Goal: Transaction & Acquisition: Purchase product/service

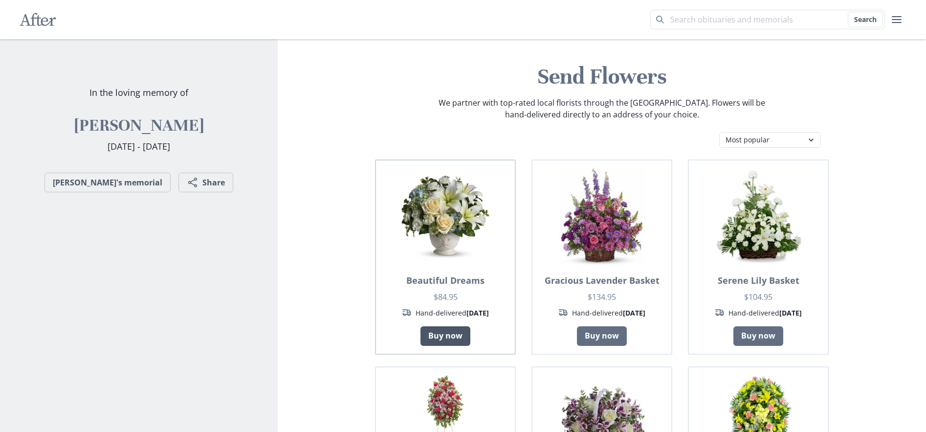
click at [449, 333] on link "Buy now" at bounding box center [446, 336] width 50 height 20
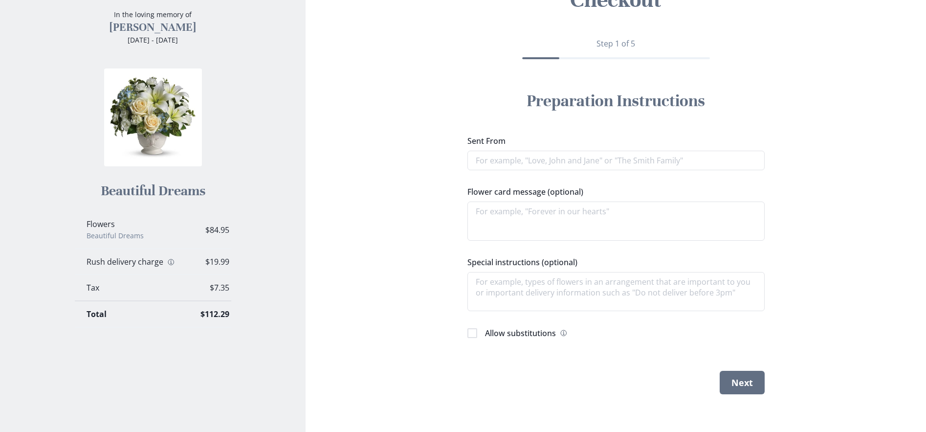
scroll to position [78, 0]
click at [635, 300] on textarea "Special instructions (optional)" at bounding box center [616, 289] width 297 height 39
click at [530, 164] on input "Sent From" at bounding box center [616, 159] width 297 height 20
type textarea "x"
type input "c"
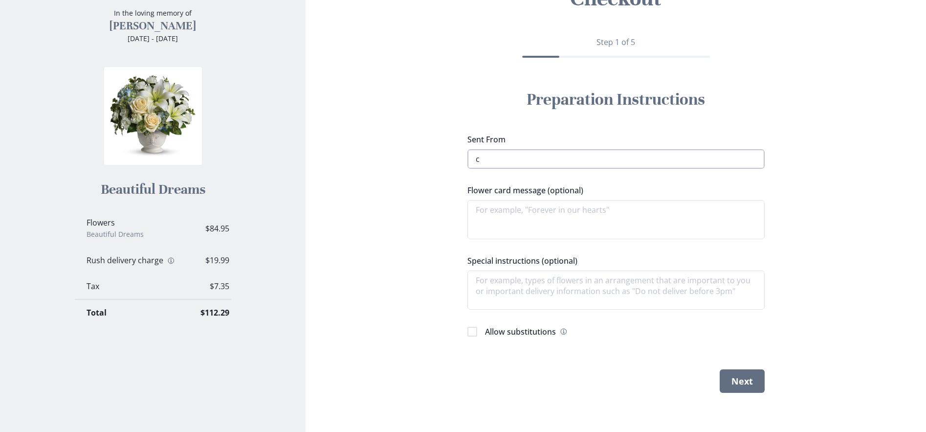
type textarea "x"
type input "cl"
type textarea "x"
type input "cla"
type textarea "x"
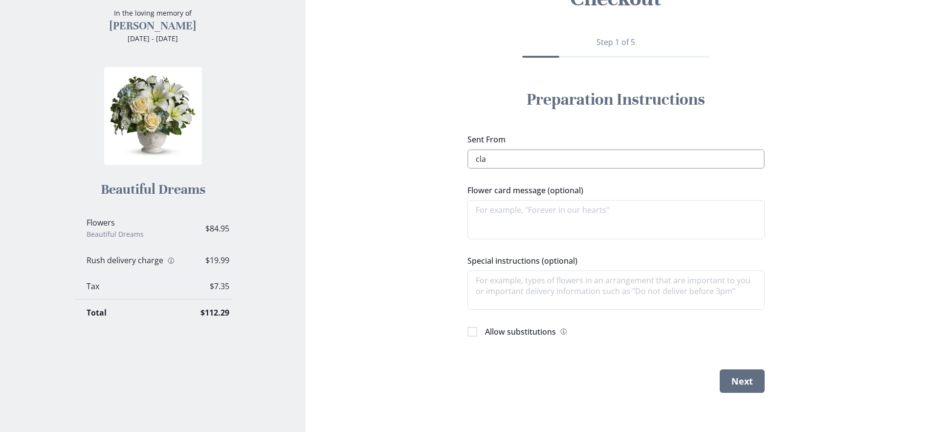
type input "clai"
type textarea "x"
type input "clair"
type textarea "x"
type input "claire"
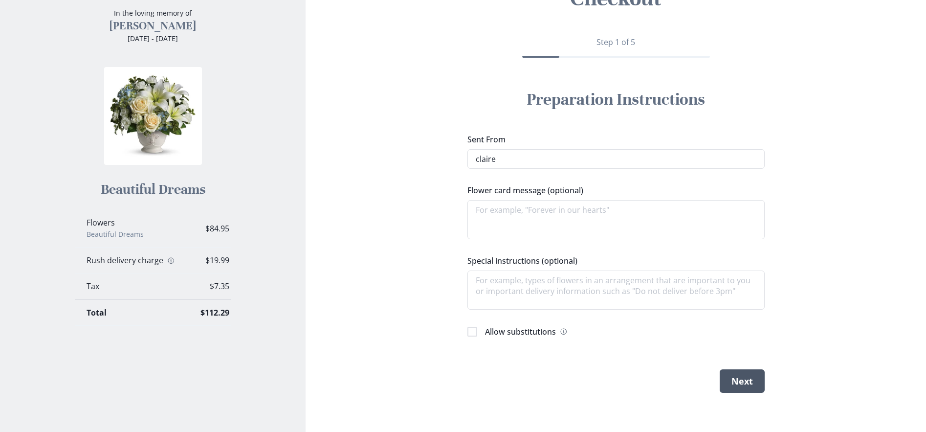
type textarea "x"
click at [744, 376] on button "Next" at bounding box center [742, 380] width 45 height 23
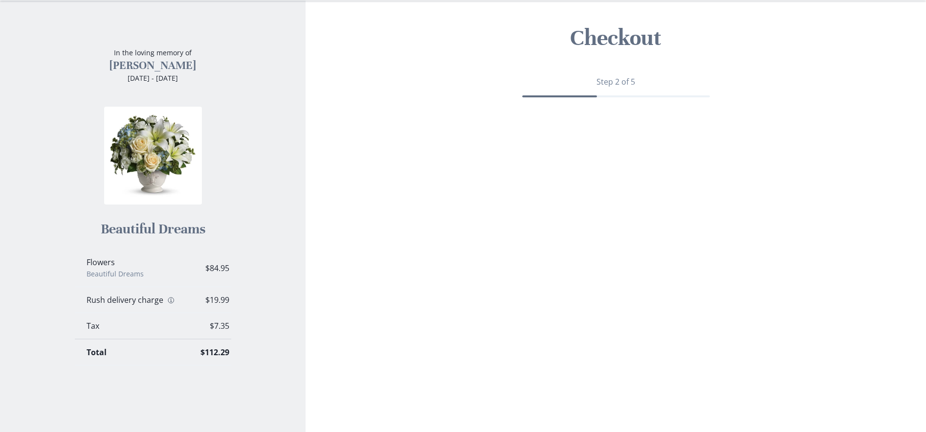
scroll to position [39, 0]
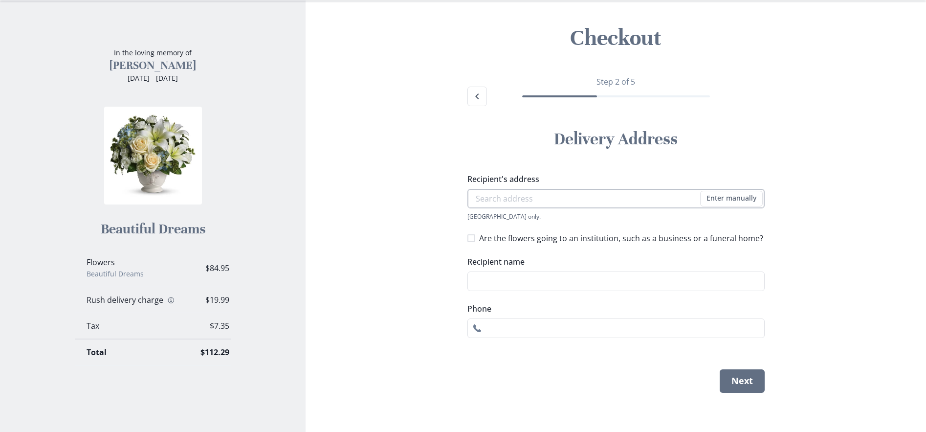
click at [567, 200] on input "Recipient's address" at bounding box center [616, 199] width 297 height 20
